Goal: Navigation & Orientation: Find specific page/section

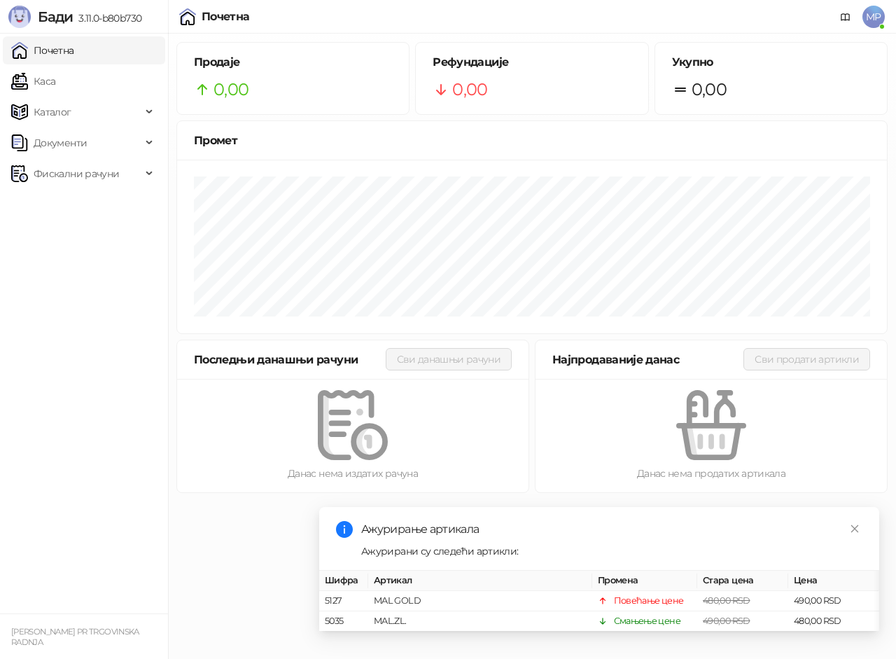
click at [55, 82] on link "Каса" at bounding box center [33, 81] width 44 height 28
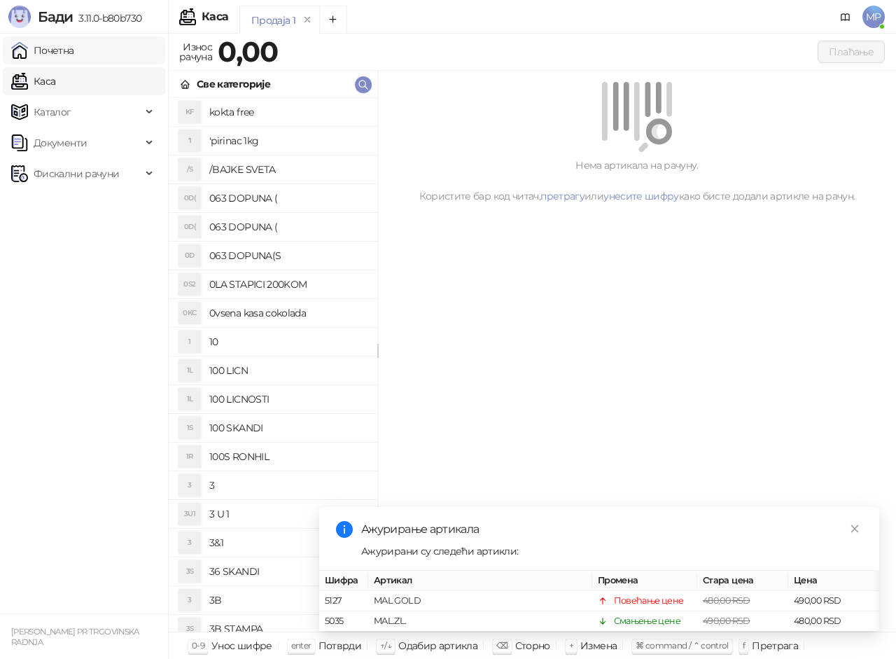
click at [70, 59] on link "Почетна" at bounding box center [42, 50] width 63 height 28
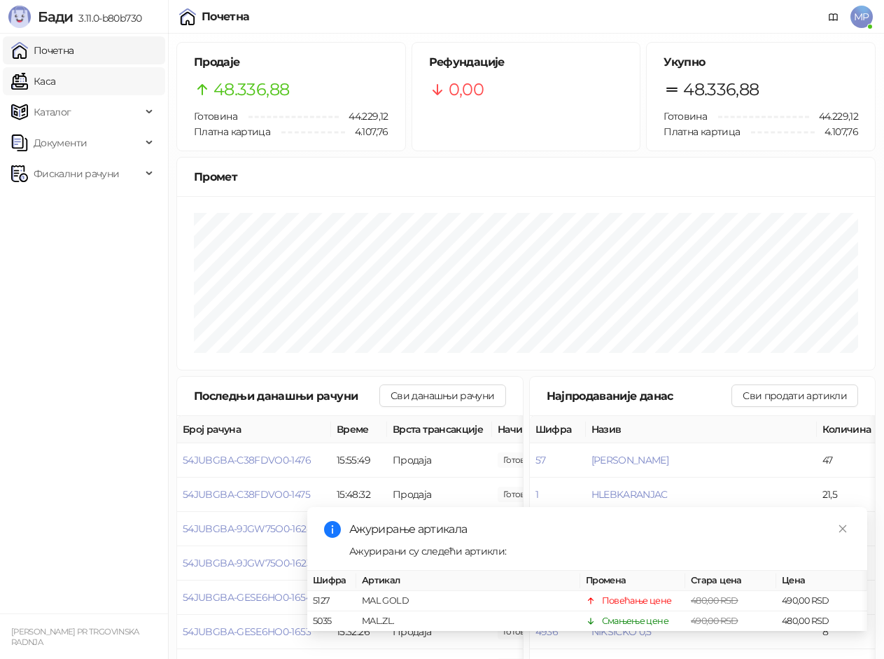
click at [61, 57] on link "Почетна" at bounding box center [42, 50] width 63 height 28
click at [55, 84] on link "Каса" at bounding box center [33, 81] width 44 height 28
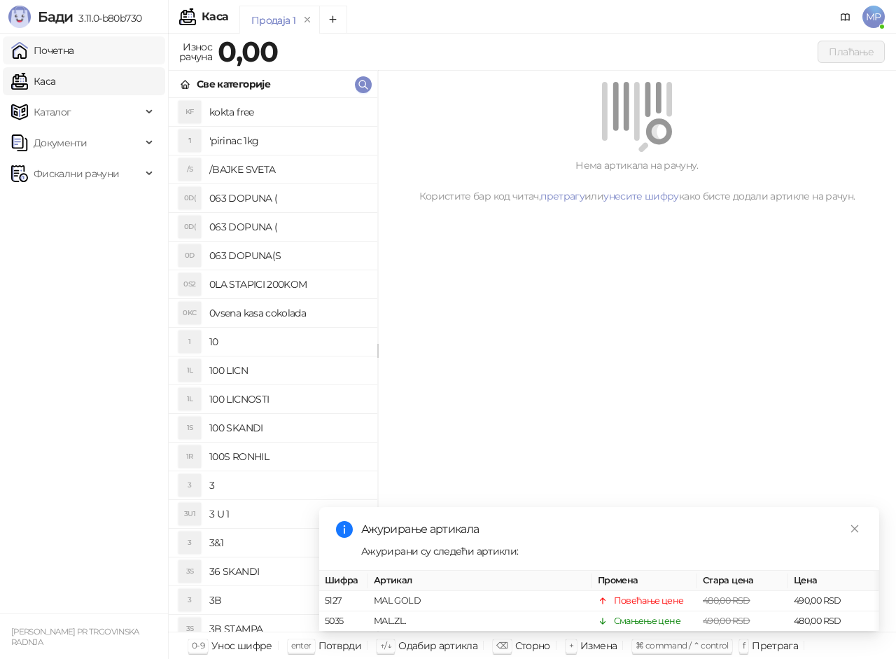
click at [73, 48] on link "Почетна" at bounding box center [42, 50] width 63 height 28
